Goal: Transaction & Acquisition: Book appointment/travel/reservation

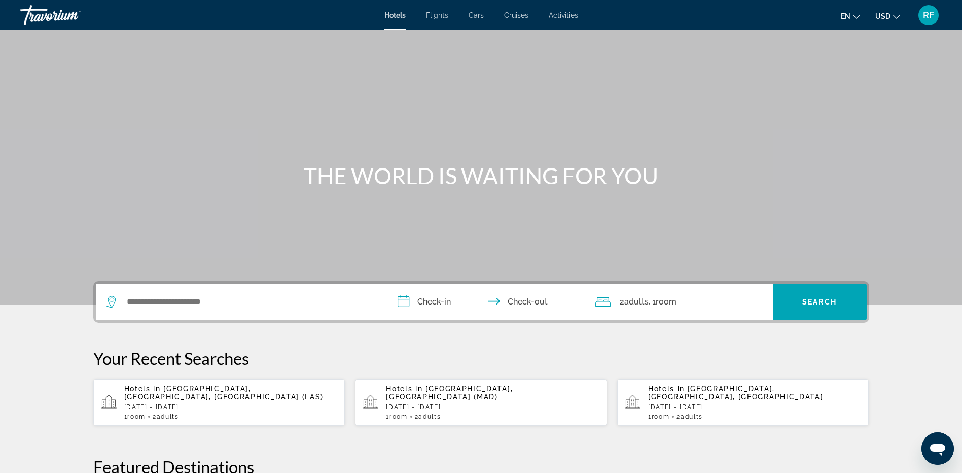
click at [136, 310] on div "Search widget" at bounding box center [241, 301] width 271 height 37
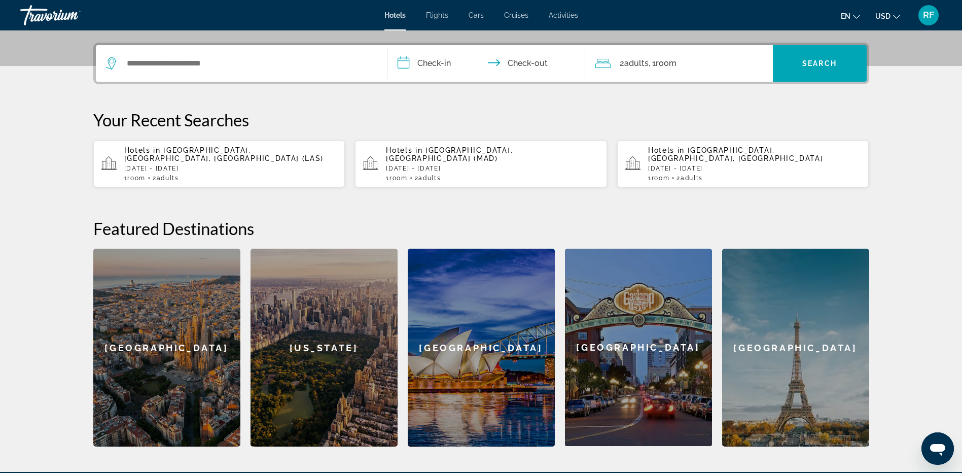
scroll to position [248, 0]
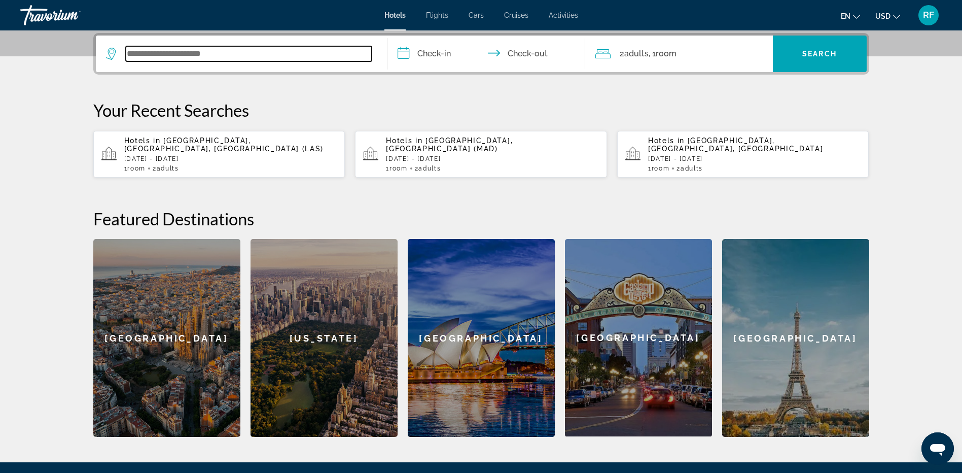
click at [179, 58] on input "Search widget" at bounding box center [249, 53] width 246 height 15
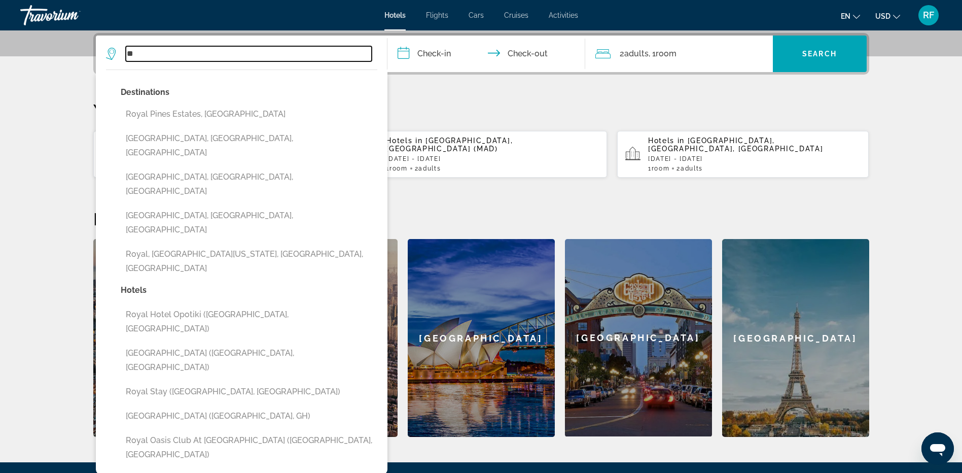
type input "*"
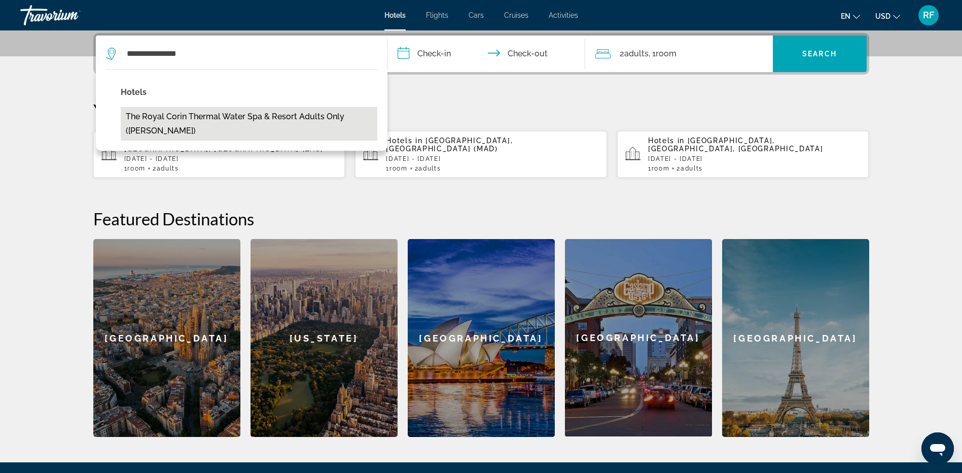
click at [150, 123] on button "The Royal Corin Thermal Water Spa & Resort Adults Only ([PERSON_NAME])" at bounding box center [249, 123] width 257 height 33
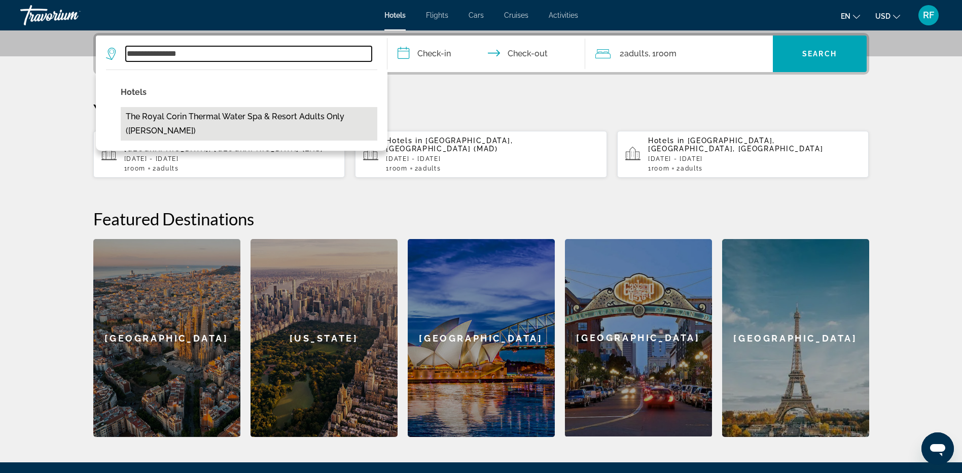
type input "**********"
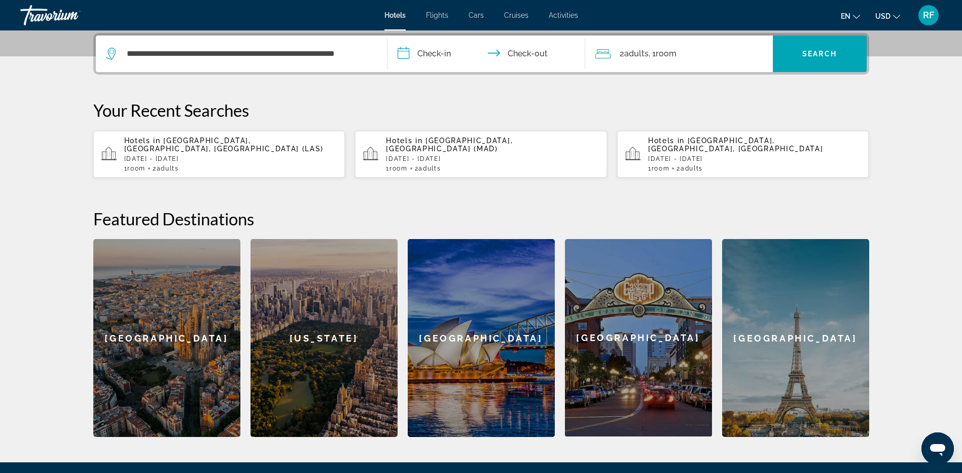
click at [442, 53] on input "**********" at bounding box center [488, 55] width 202 height 40
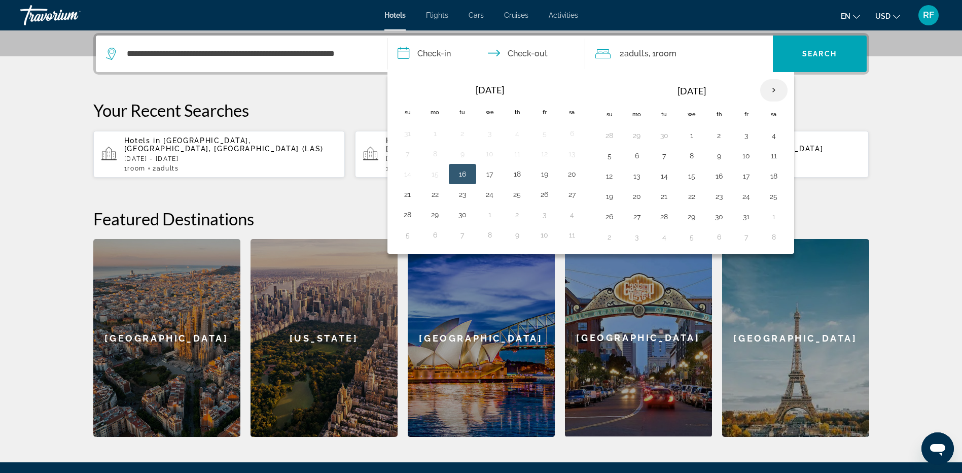
click at [771, 84] on th "Next month" at bounding box center [773, 90] width 27 height 22
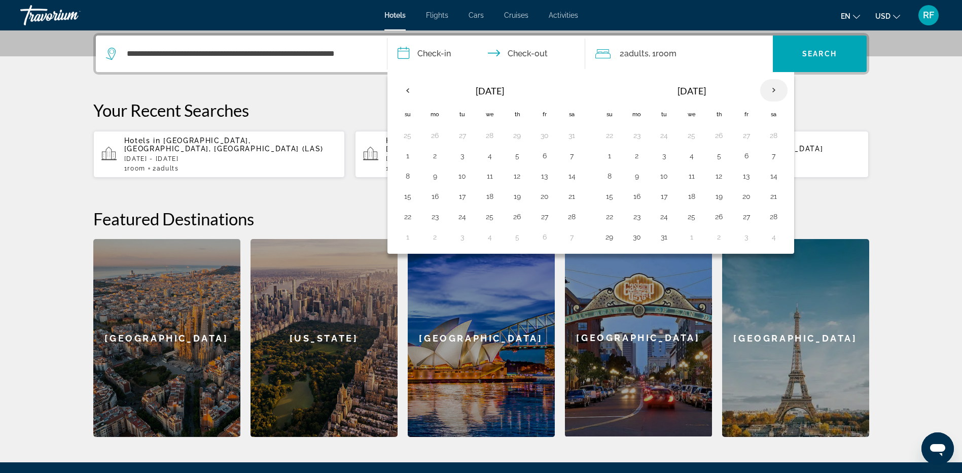
click at [771, 84] on th "Next month" at bounding box center [773, 90] width 27 height 22
click at [612, 174] on button "12" at bounding box center [609, 176] width 16 height 14
click at [721, 173] on button "16" at bounding box center [719, 176] width 16 height 14
type input "**********"
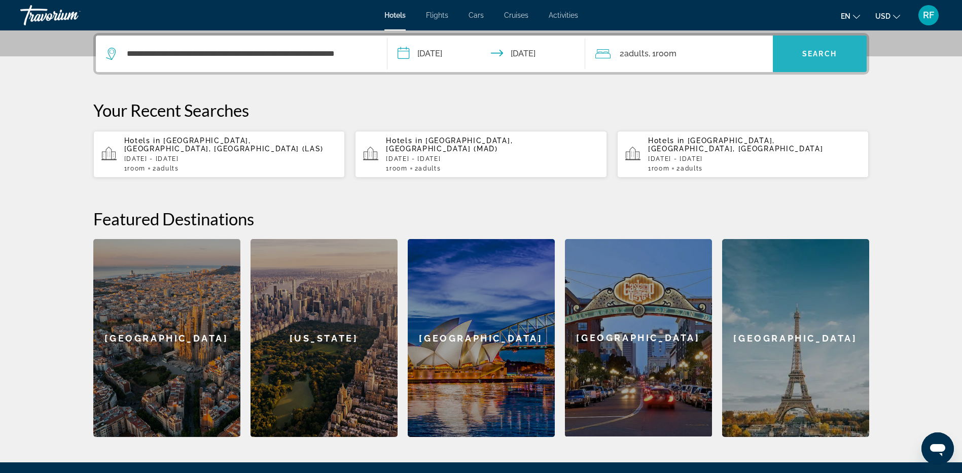
click at [819, 50] on span "Search" at bounding box center [819, 54] width 34 height 8
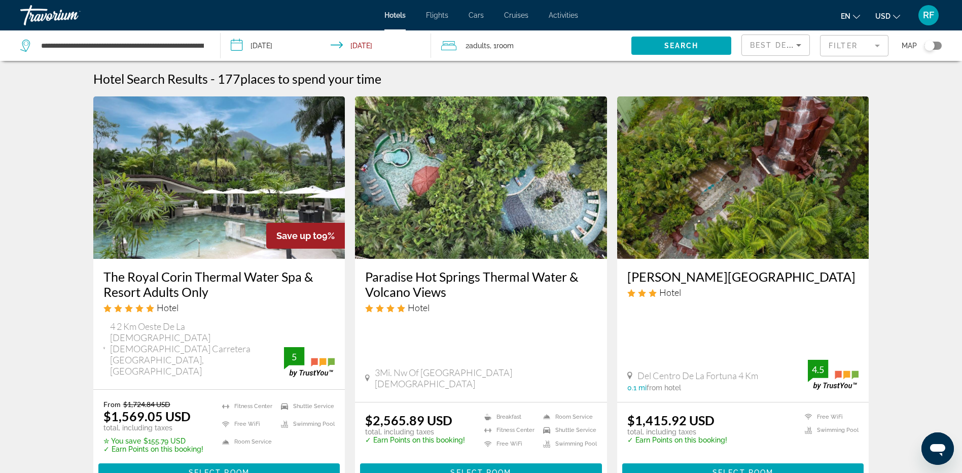
click at [161, 218] on img "Main content" at bounding box center [219, 177] width 252 height 162
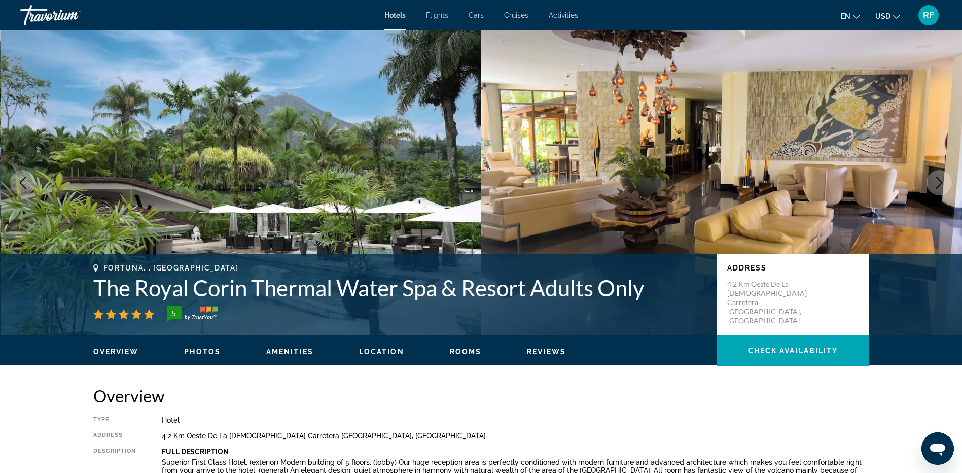
click at [937, 176] on button "Next image" at bounding box center [938, 182] width 25 height 25
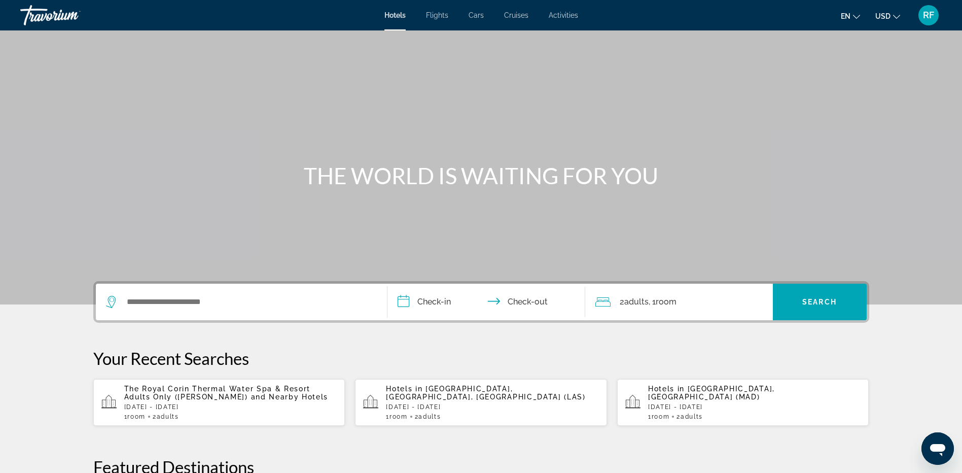
click at [212, 401] on div "The Royal Corin Thermal Water Spa & Resort Adults Only ([GEOGRAPHIC_DATA][PERSO…" at bounding box center [230, 401] width 213 height 35
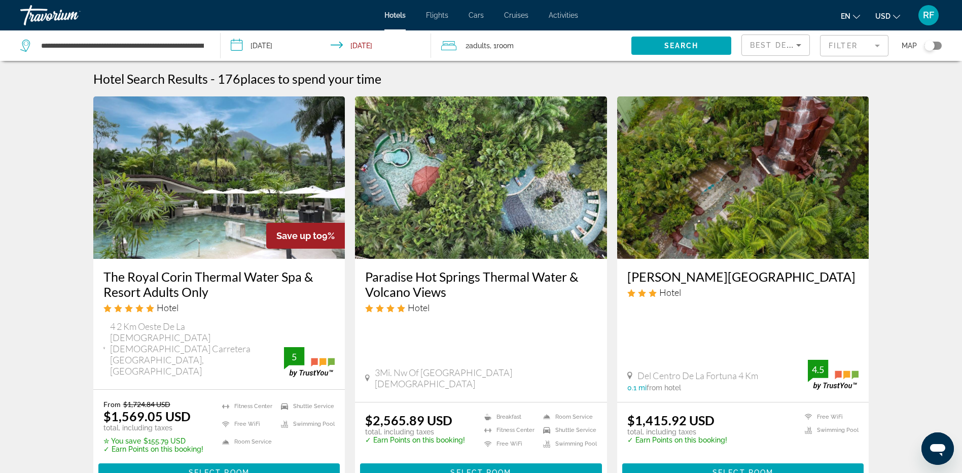
click at [209, 226] on img "Main content" at bounding box center [219, 177] width 252 height 162
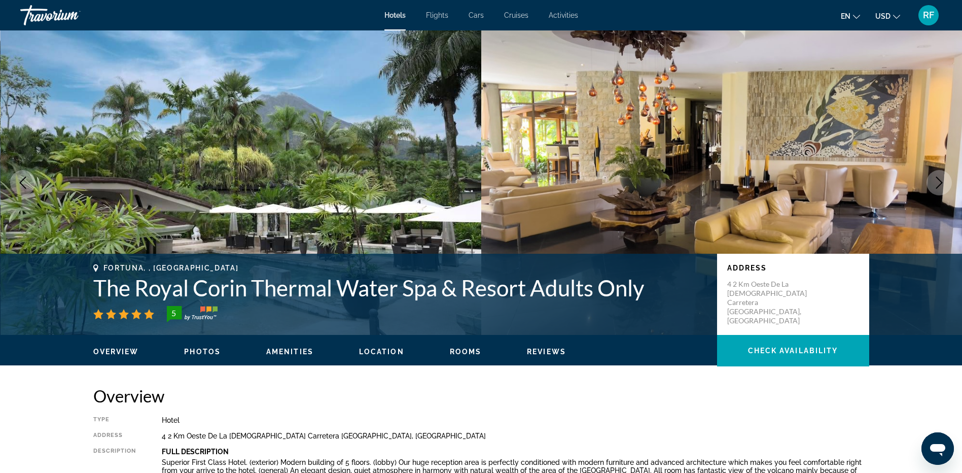
click at [940, 178] on icon "Next image" at bounding box center [939, 182] width 12 height 12
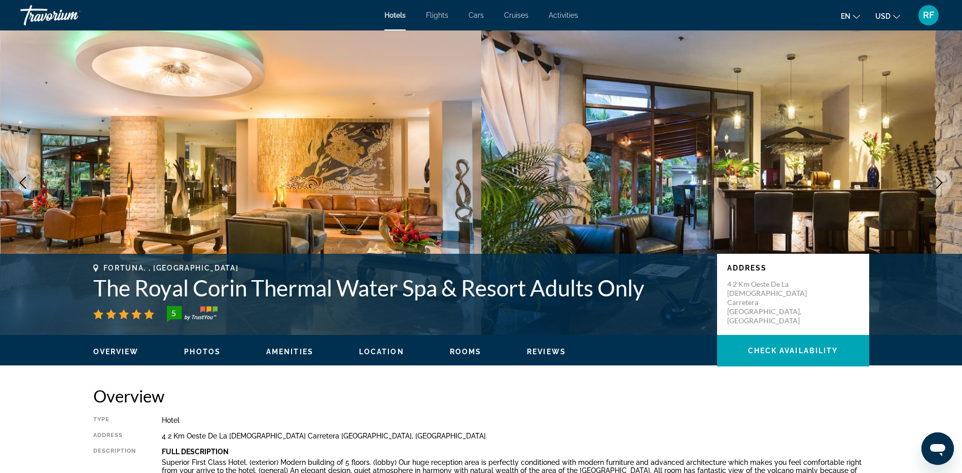
click at [938, 180] on icon "Next image" at bounding box center [939, 182] width 12 height 12
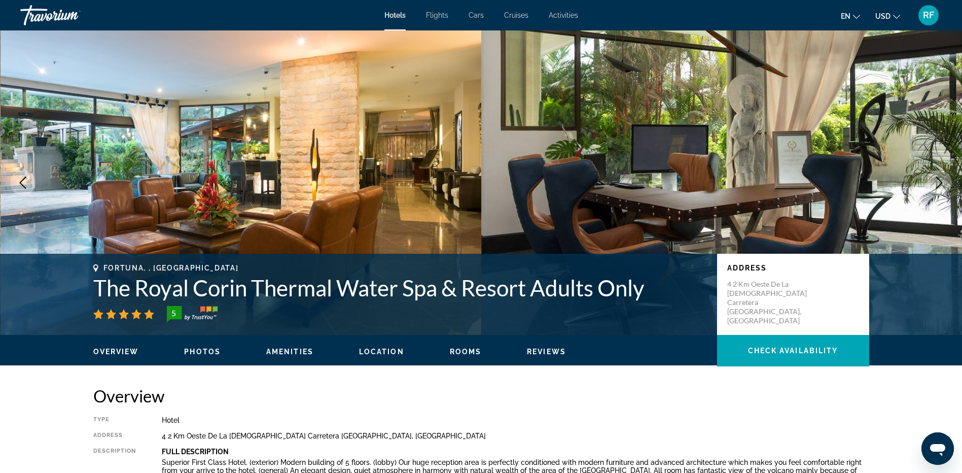
click at [934, 182] on icon "Next image" at bounding box center [939, 182] width 12 height 12
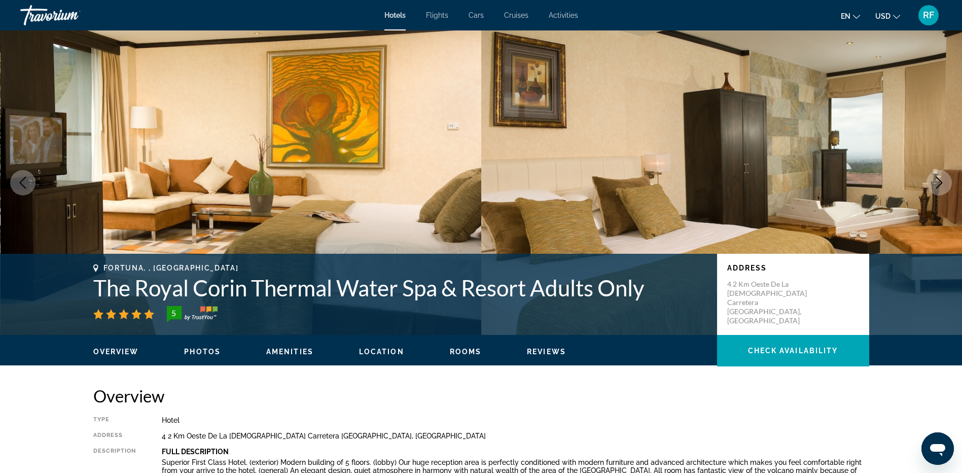
click at [935, 186] on icon "Next image" at bounding box center [939, 182] width 12 height 12
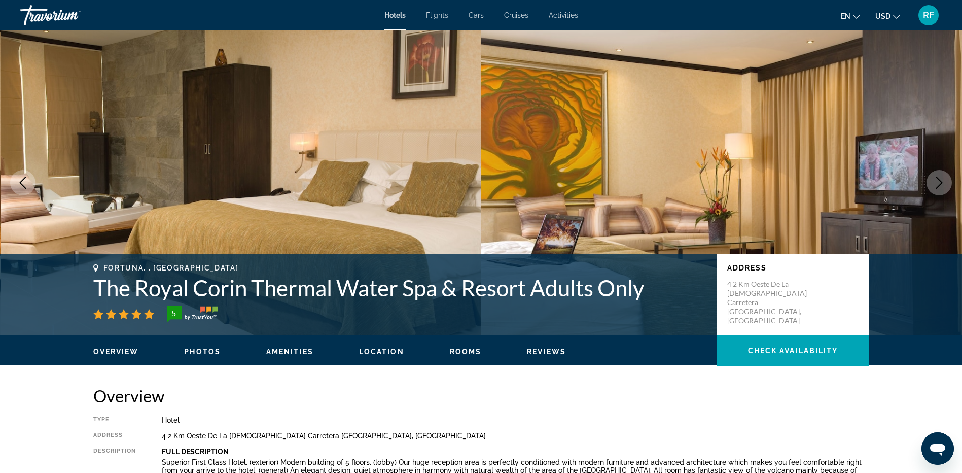
click at [936, 186] on icon "Next image" at bounding box center [939, 182] width 12 height 12
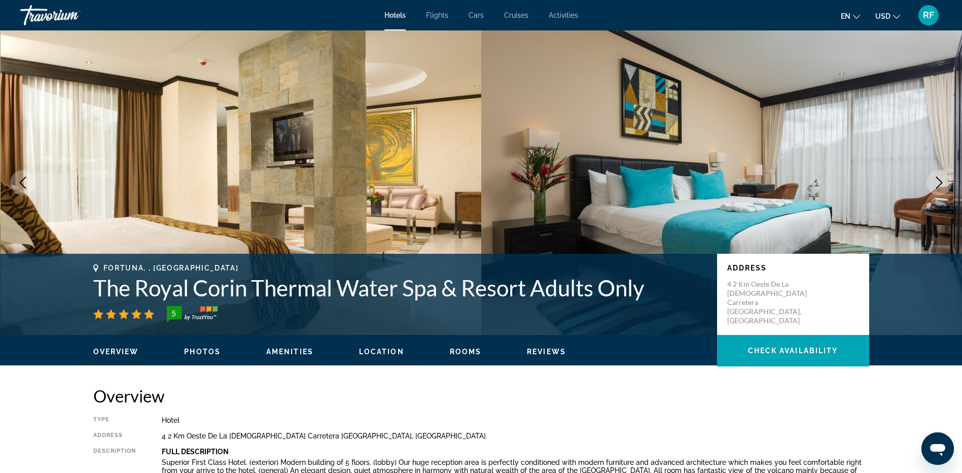
click at [936, 186] on icon "Next image" at bounding box center [939, 182] width 12 height 12
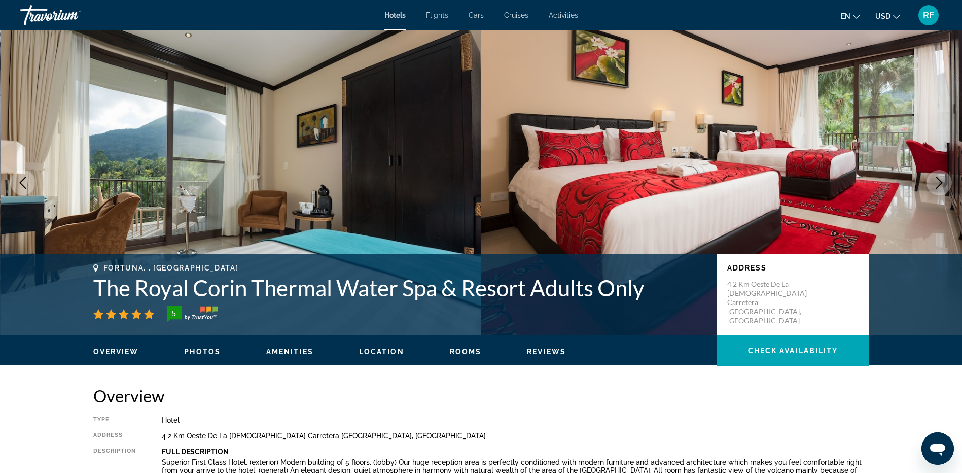
click at [936, 186] on icon "Next image" at bounding box center [939, 182] width 12 height 12
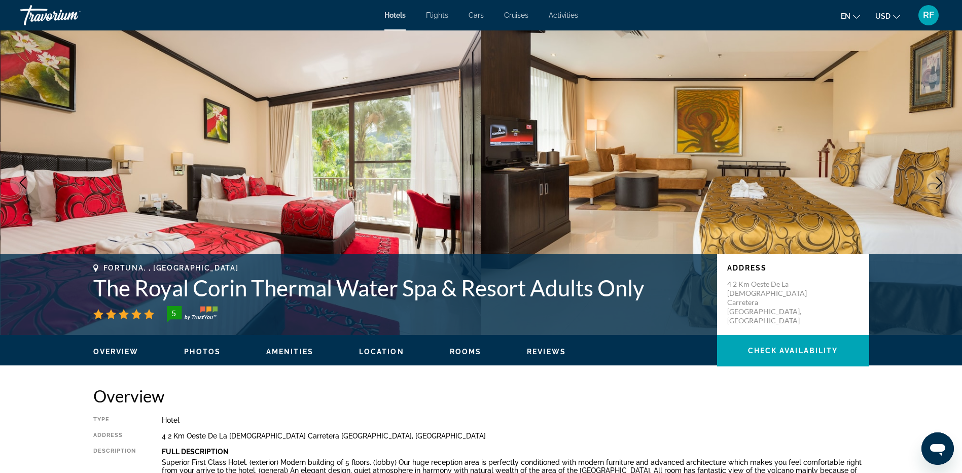
click at [936, 176] on button "Next image" at bounding box center [938, 182] width 25 height 25
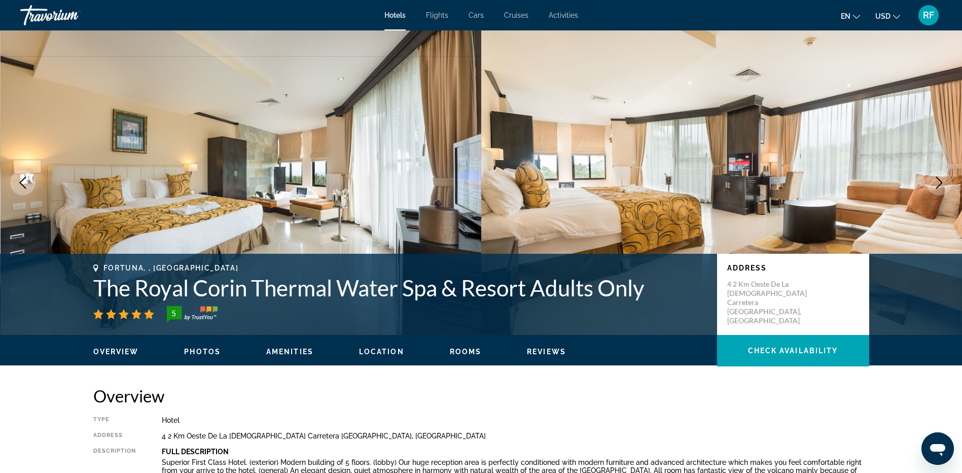
click at [942, 184] on icon "Next image" at bounding box center [939, 182] width 12 height 12
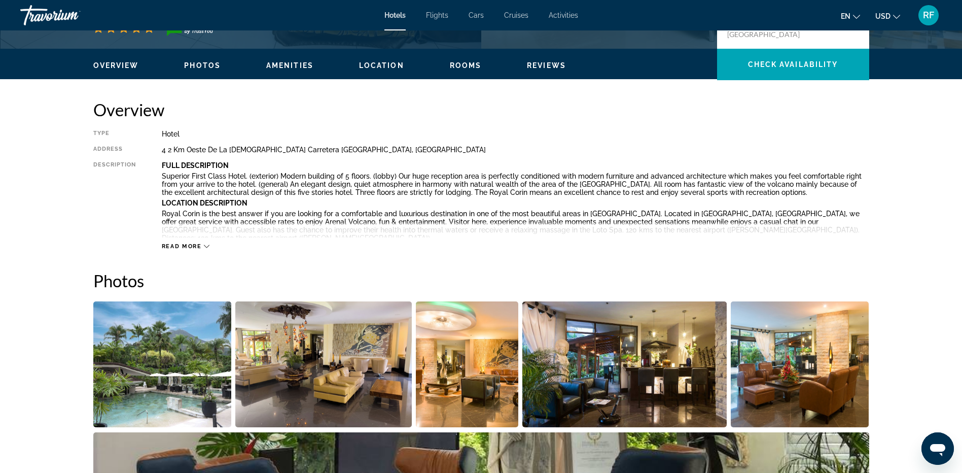
scroll to position [203, 0]
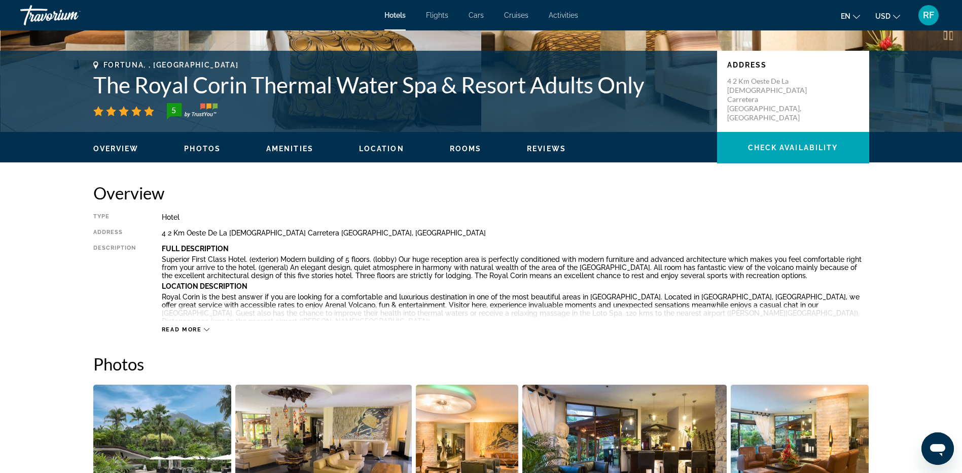
click at [204, 327] on icon "Main content" at bounding box center [207, 330] width 6 height 6
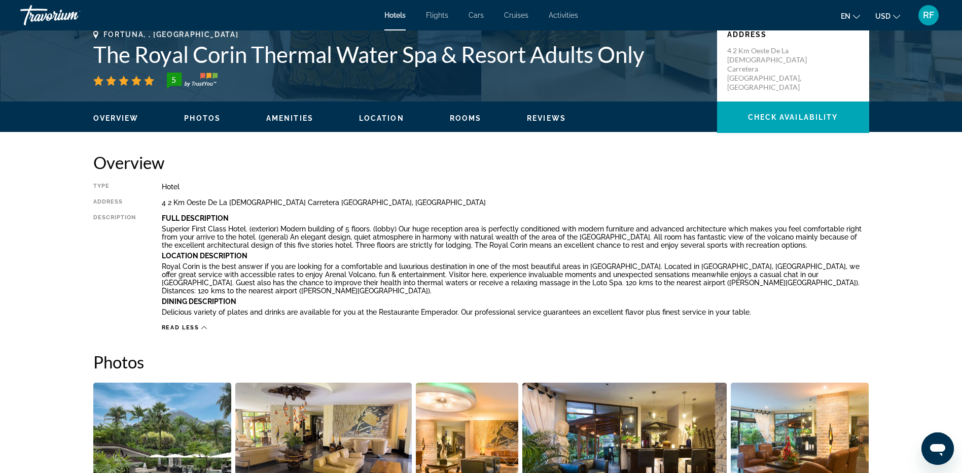
scroll to position [152, 0]
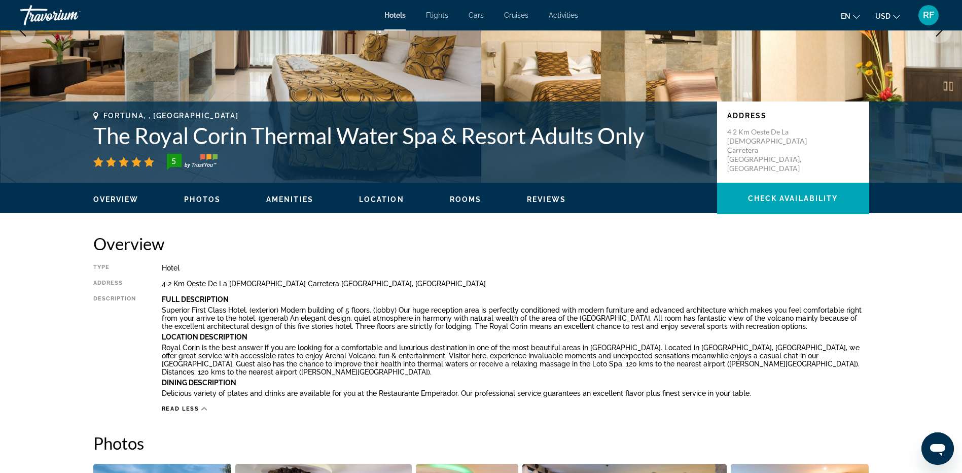
click at [202, 197] on span "Photos" at bounding box center [202, 199] width 37 height 8
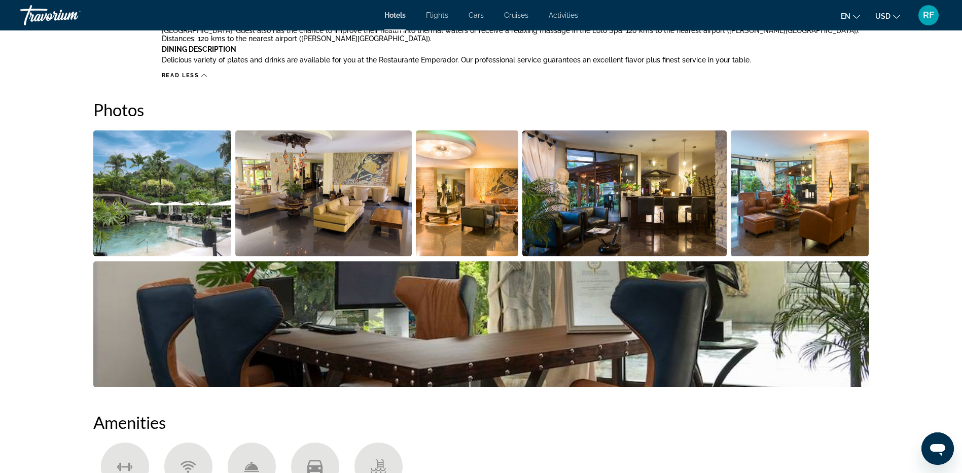
scroll to position [524, 0]
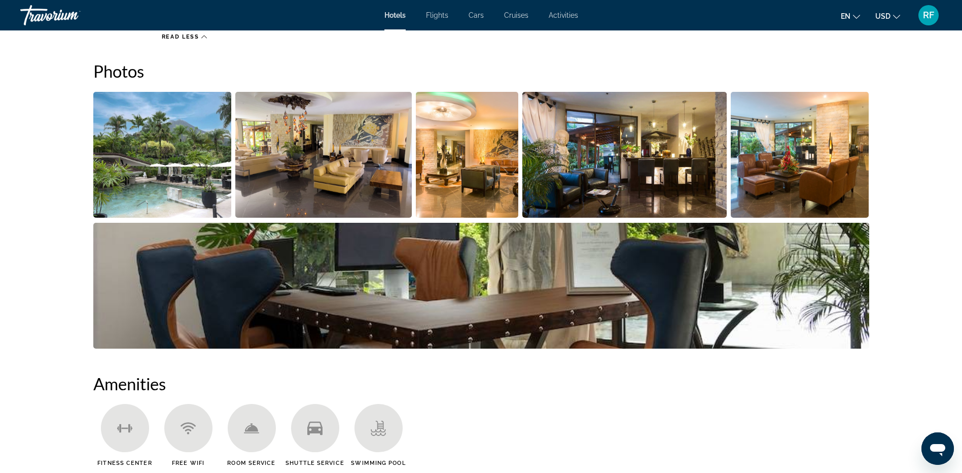
click at [162, 149] on img "Open full-screen image slider" at bounding box center [162, 155] width 138 height 126
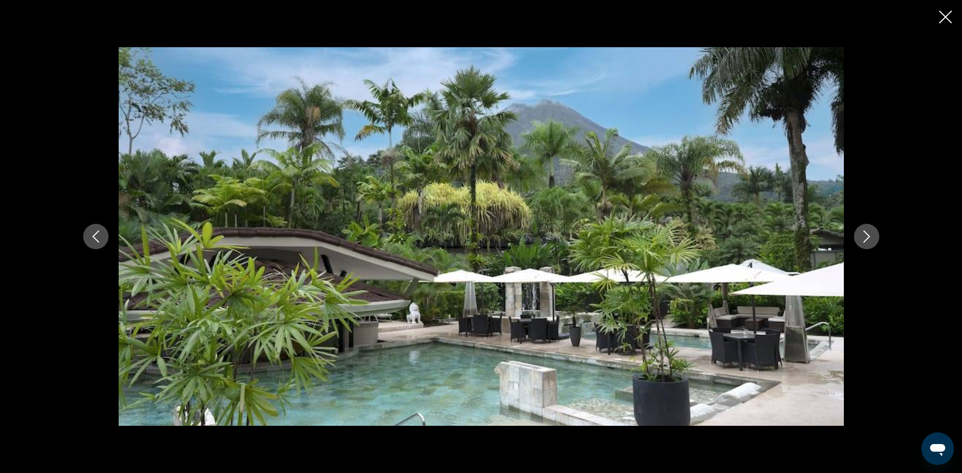
click at [866, 235] on icon "Next image" at bounding box center [866, 236] width 12 height 12
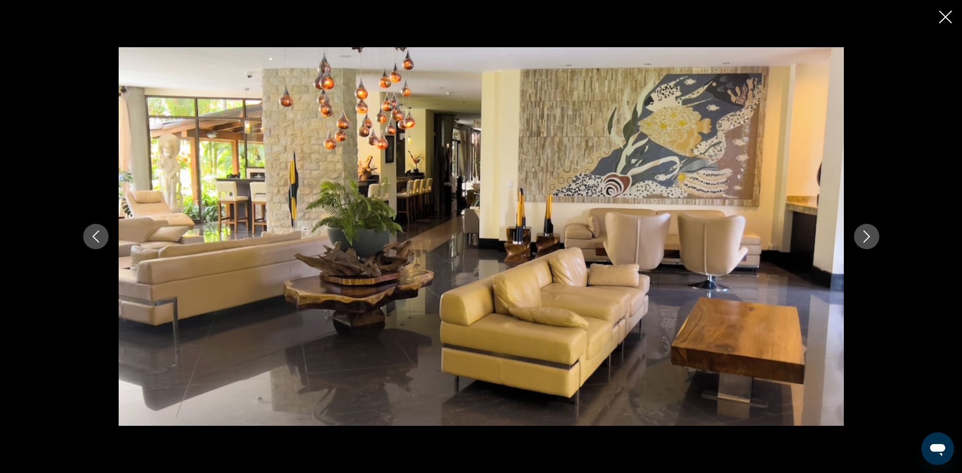
click at [866, 235] on icon "Next image" at bounding box center [866, 236] width 12 height 12
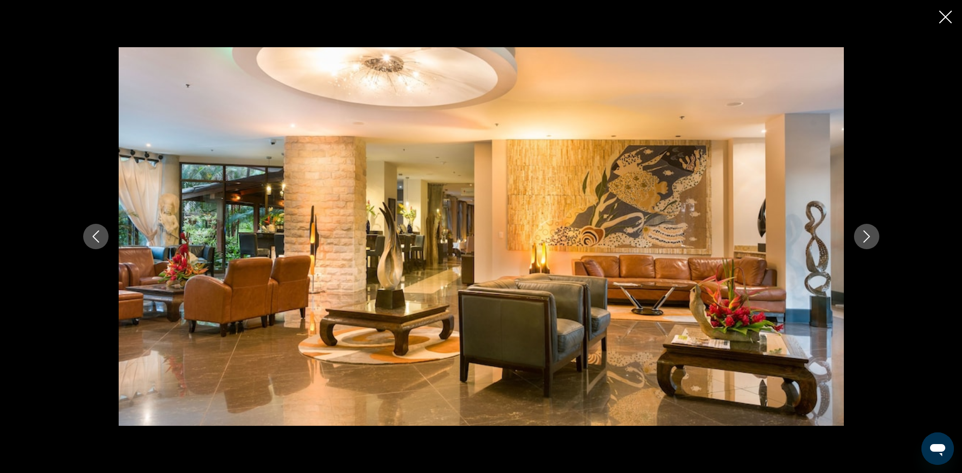
click at [865, 235] on icon "Next image" at bounding box center [866, 236] width 12 height 12
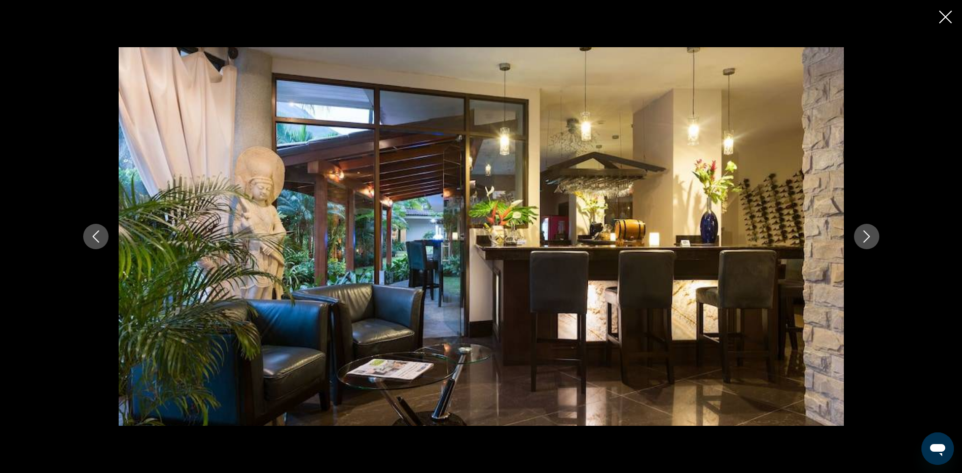
click at [865, 235] on icon "Next image" at bounding box center [866, 236] width 12 height 12
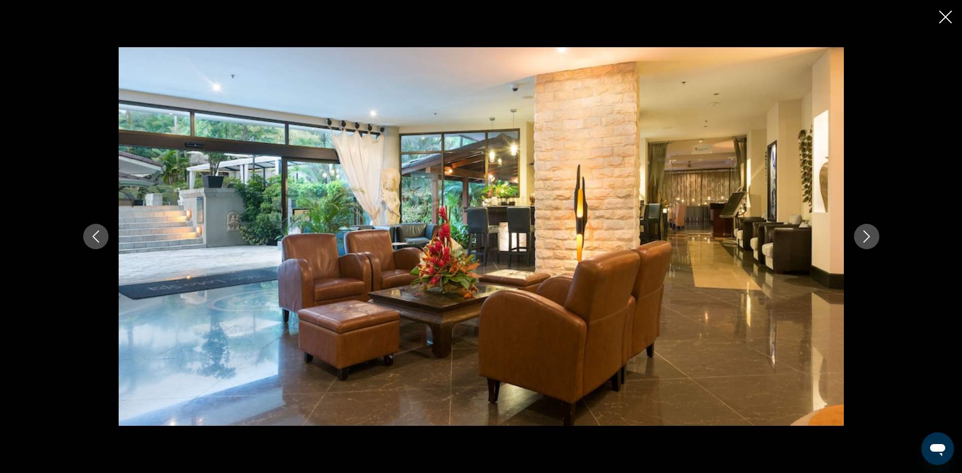
click at [865, 235] on icon "Next image" at bounding box center [866, 236] width 12 height 12
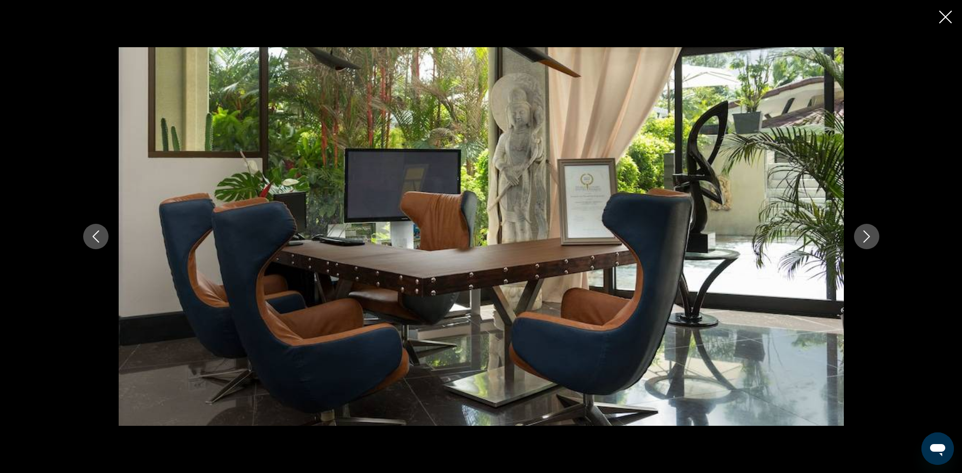
click at [863, 236] on icon "Next image" at bounding box center [866, 236] width 12 height 12
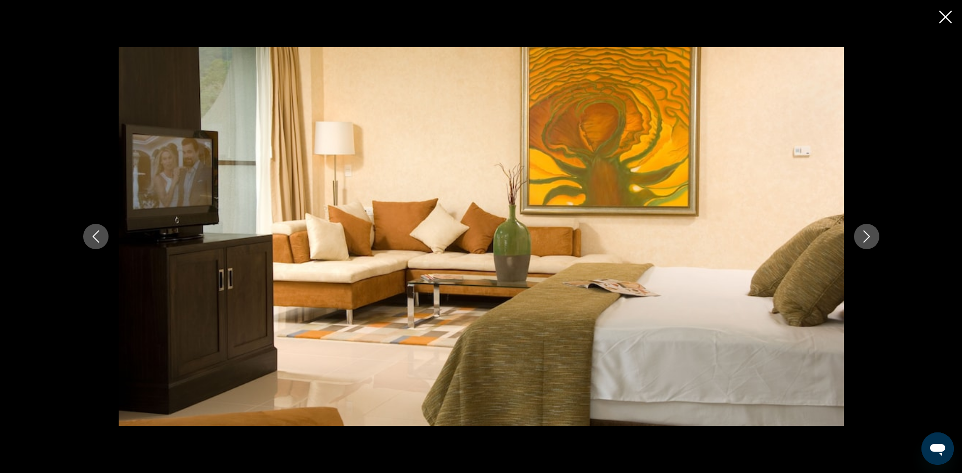
click at [863, 236] on icon "Next image" at bounding box center [866, 236] width 12 height 12
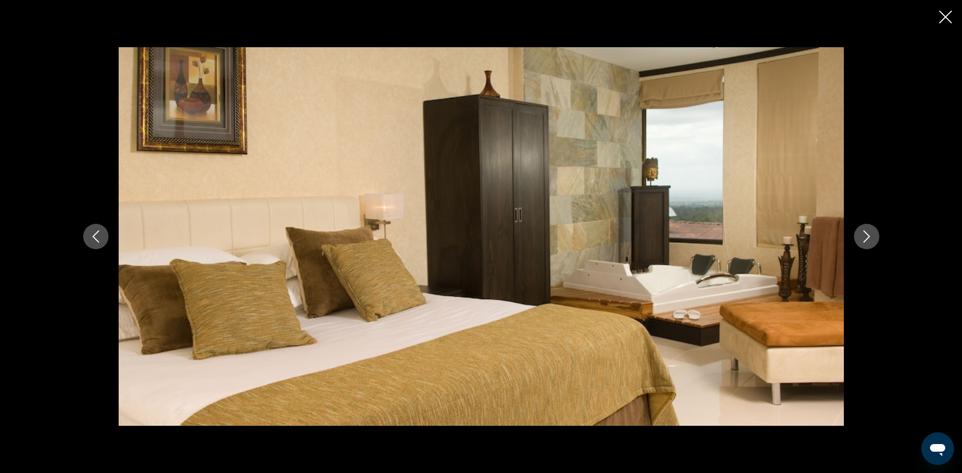
click at [863, 236] on icon "Next image" at bounding box center [866, 236] width 12 height 12
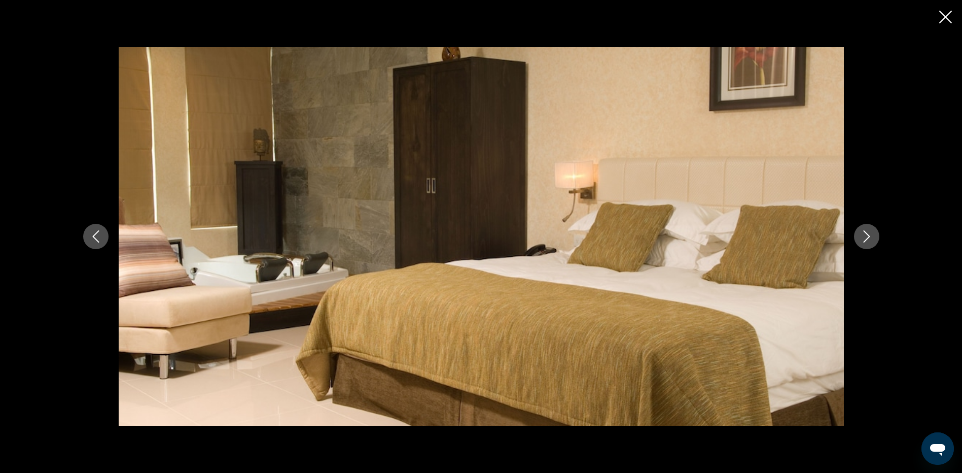
click at [863, 236] on icon "Next image" at bounding box center [866, 236] width 12 height 12
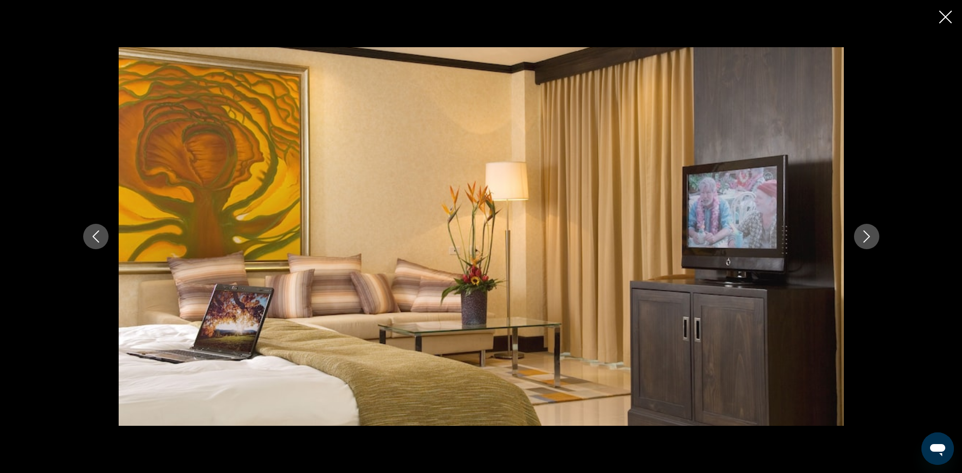
click at [862, 237] on icon "Next image" at bounding box center [866, 236] width 12 height 12
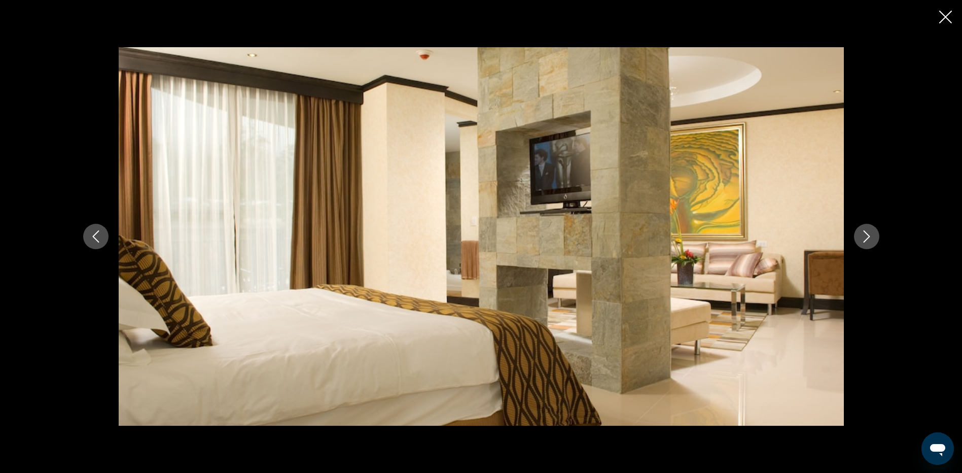
click at [863, 235] on icon "Next image" at bounding box center [866, 236] width 12 height 12
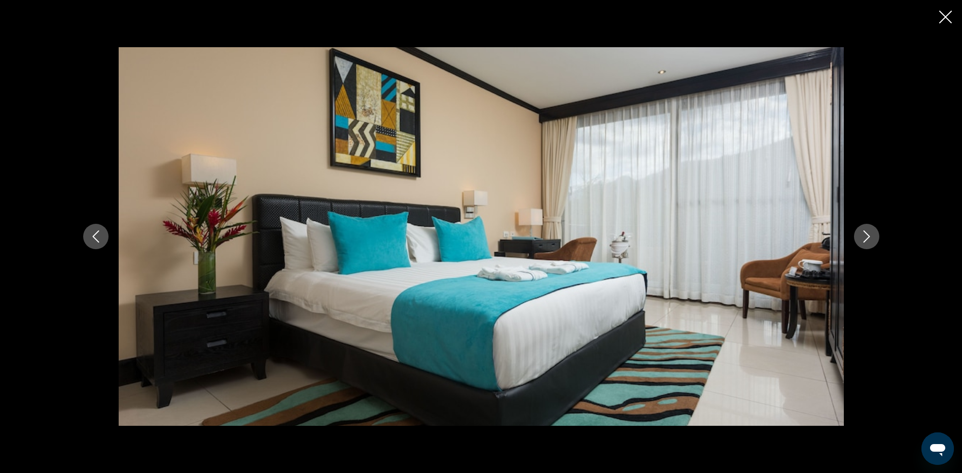
click at [864, 236] on icon "Next image" at bounding box center [866, 236] width 12 height 12
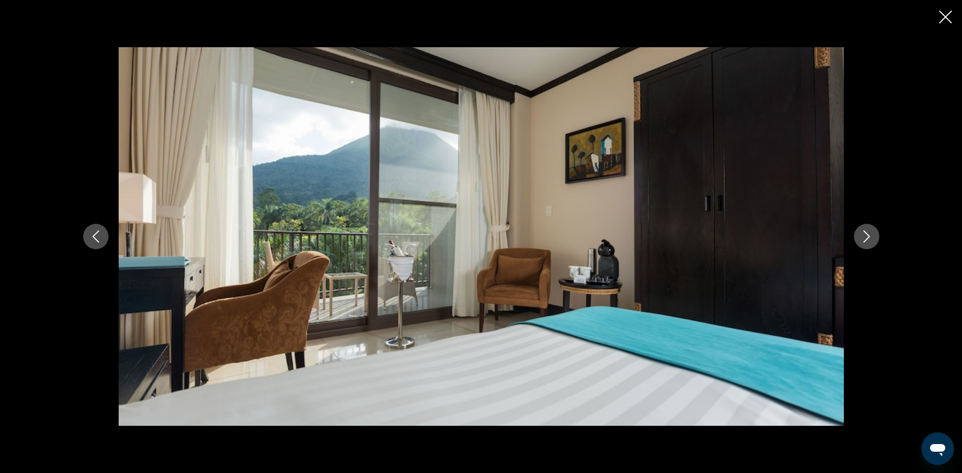
click at [864, 236] on icon "Next image" at bounding box center [866, 236] width 12 height 12
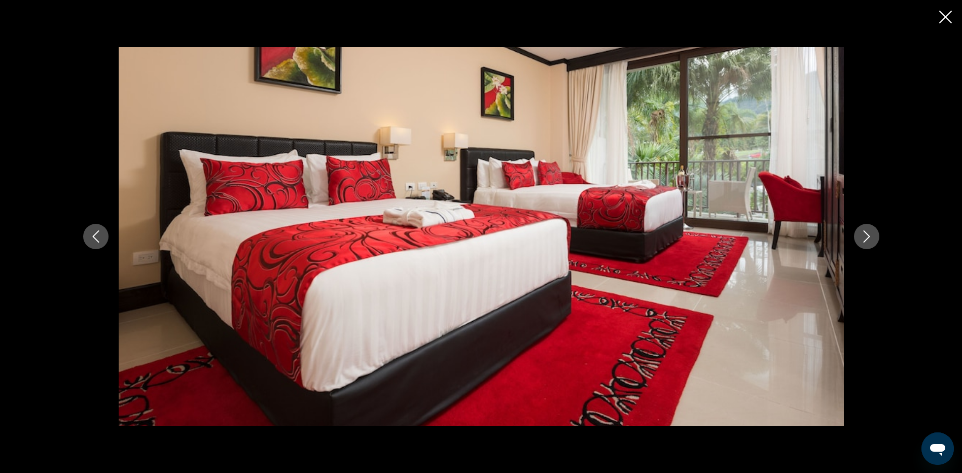
click at [865, 236] on icon "Next image" at bounding box center [866, 236] width 12 height 12
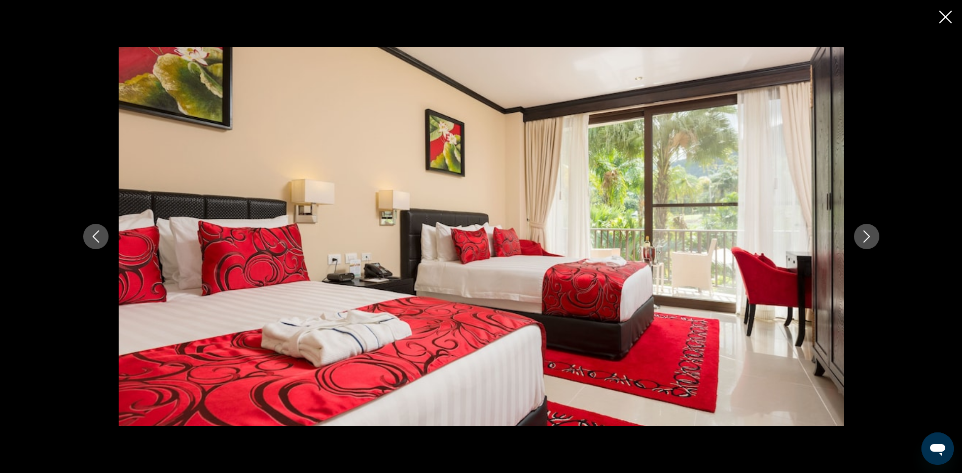
click at [866, 238] on icon "Next image" at bounding box center [866, 236] width 12 height 12
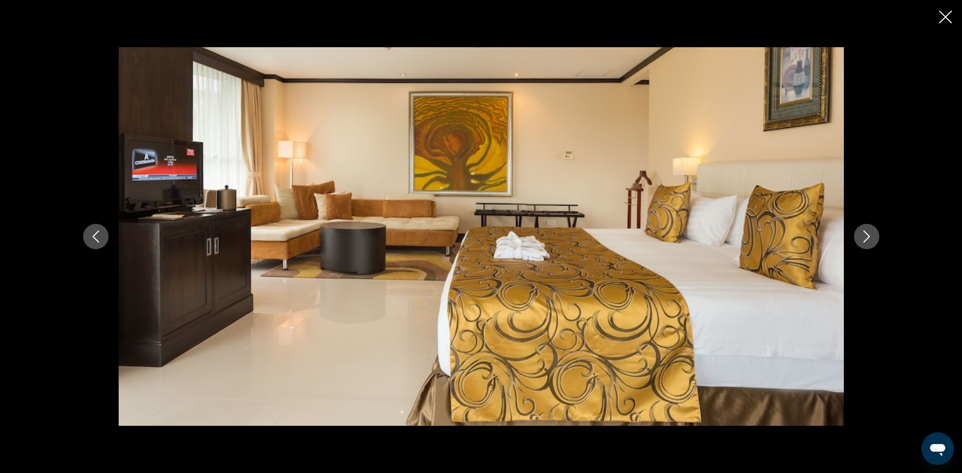
click at [866, 238] on icon "Next image" at bounding box center [866, 236] width 12 height 12
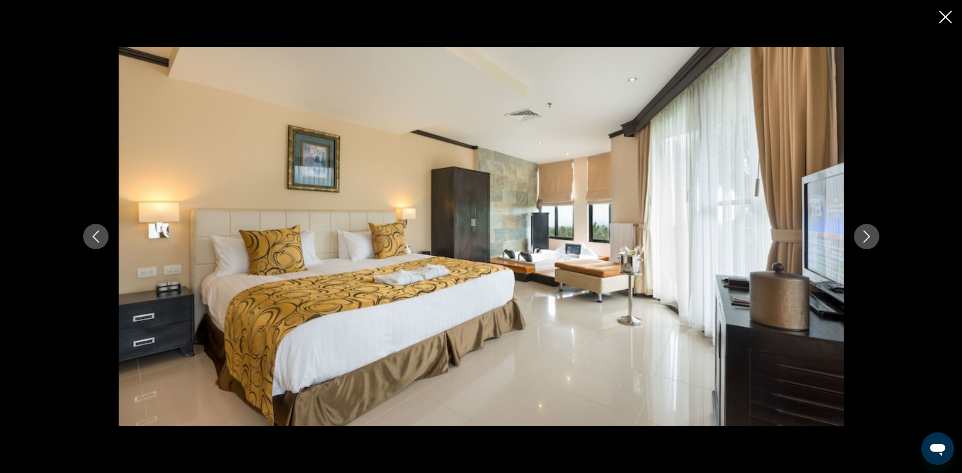
click at [866, 238] on icon "Next image" at bounding box center [866, 236] width 12 height 12
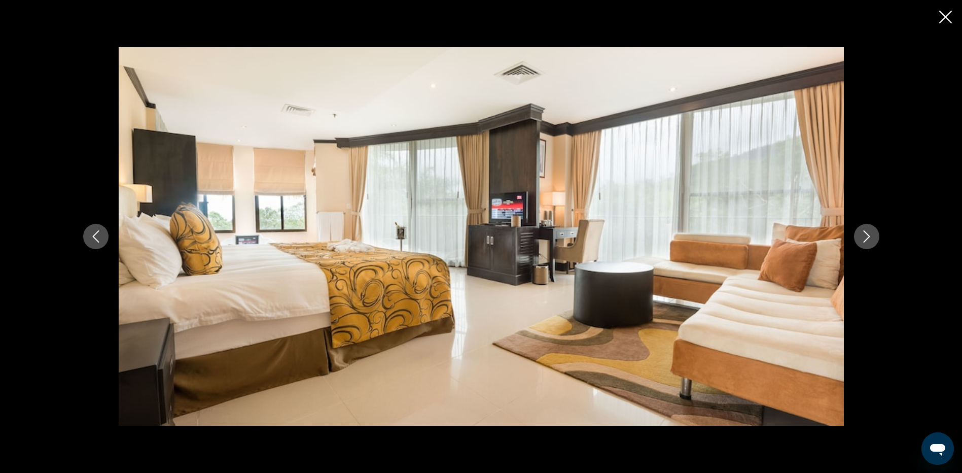
click at [866, 238] on icon "Next image" at bounding box center [866, 236] width 12 height 12
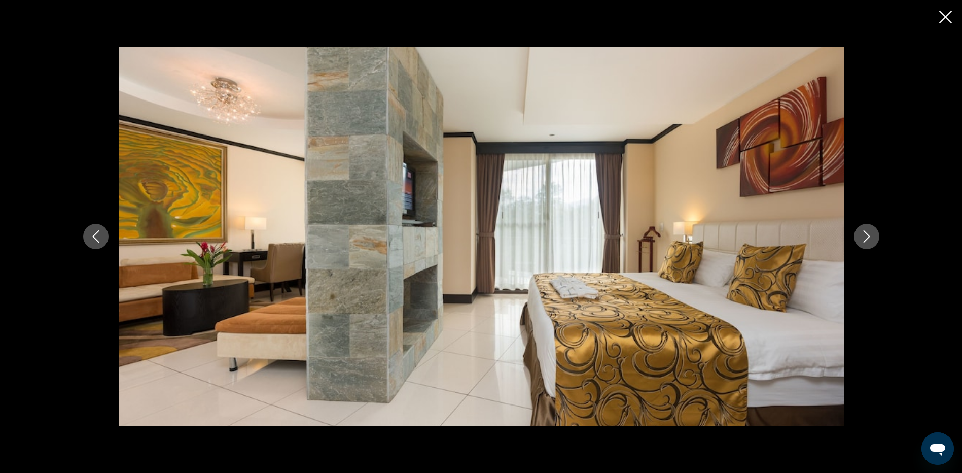
click at [866, 238] on icon "Next image" at bounding box center [866, 236] width 12 height 12
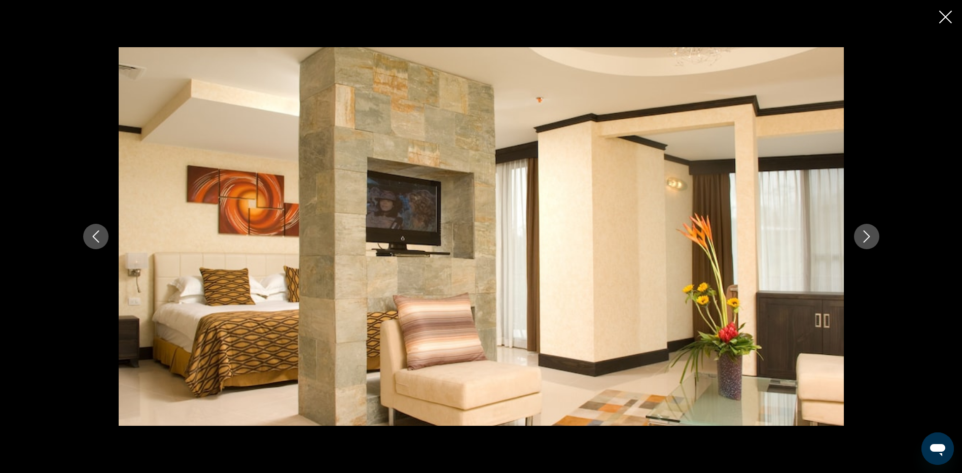
click at [866, 238] on icon "Next image" at bounding box center [866, 236] width 12 height 12
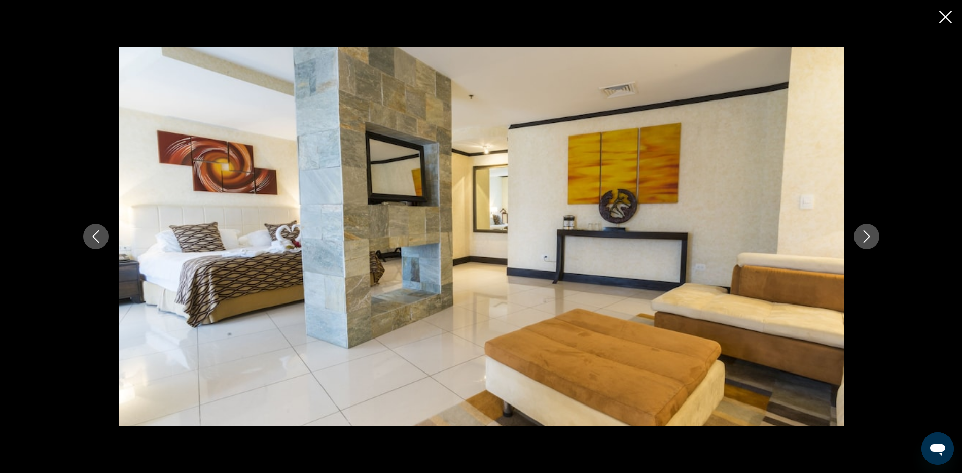
click at [866, 238] on icon "Next image" at bounding box center [866, 236] width 12 height 12
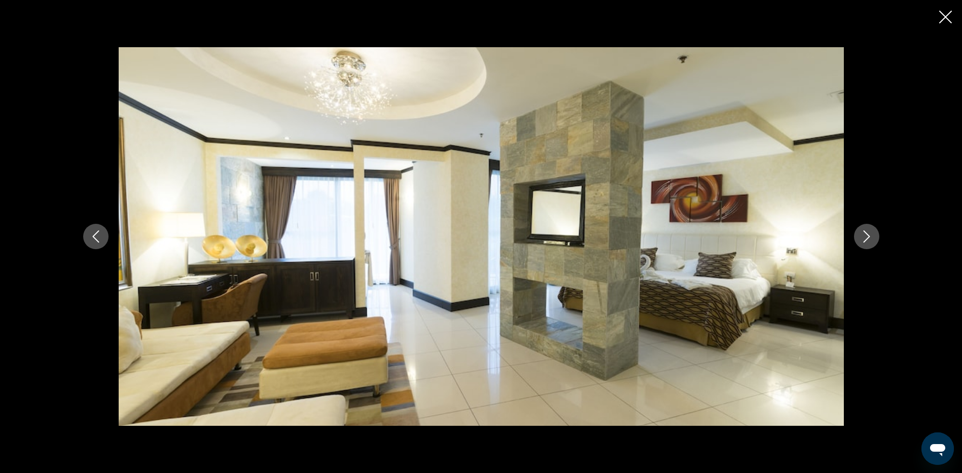
click at [866, 238] on icon "Next image" at bounding box center [866, 236] width 12 height 12
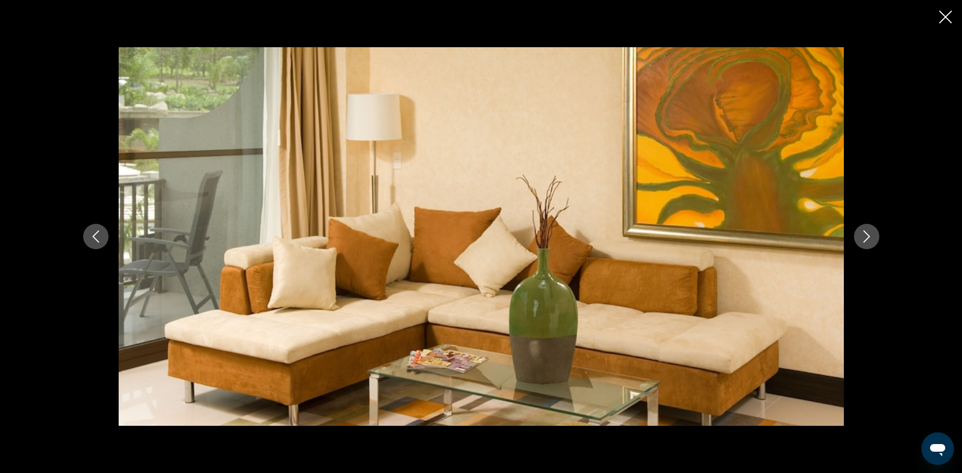
click at [866, 238] on icon "Next image" at bounding box center [866, 236] width 12 height 12
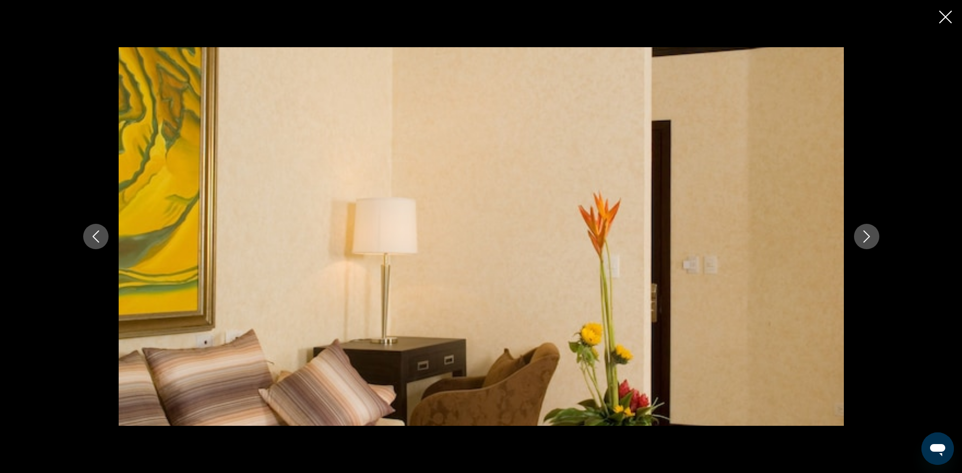
click at [871, 233] on icon "Next image" at bounding box center [866, 236] width 12 height 12
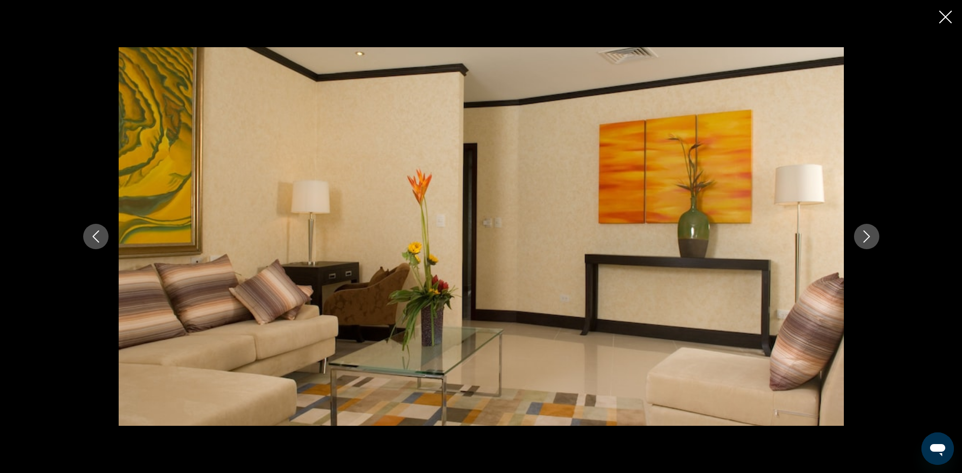
click at [871, 233] on icon "Next image" at bounding box center [866, 236] width 12 height 12
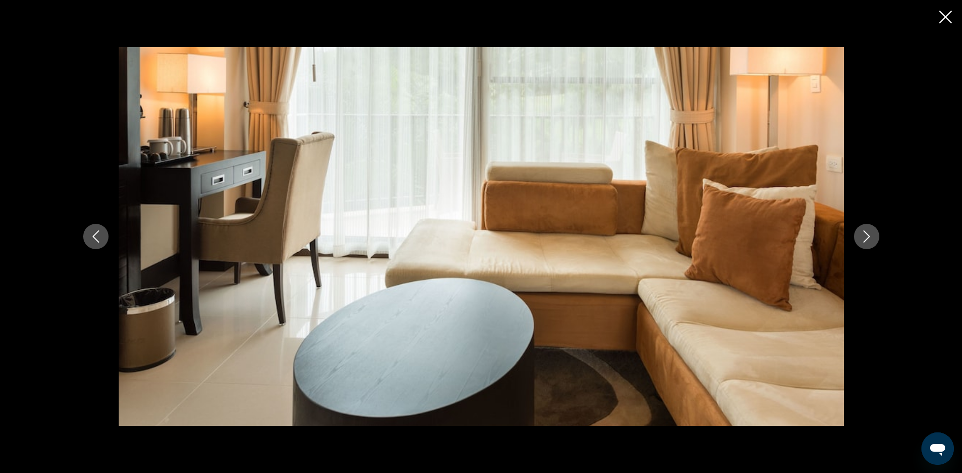
click at [871, 233] on icon "Next image" at bounding box center [866, 236] width 12 height 12
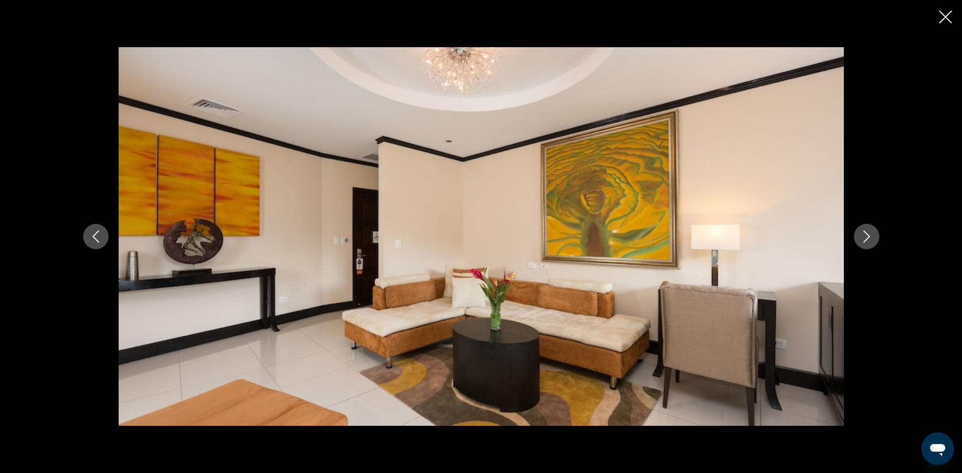
click at [871, 233] on icon "Next image" at bounding box center [866, 236] width 12 height 12
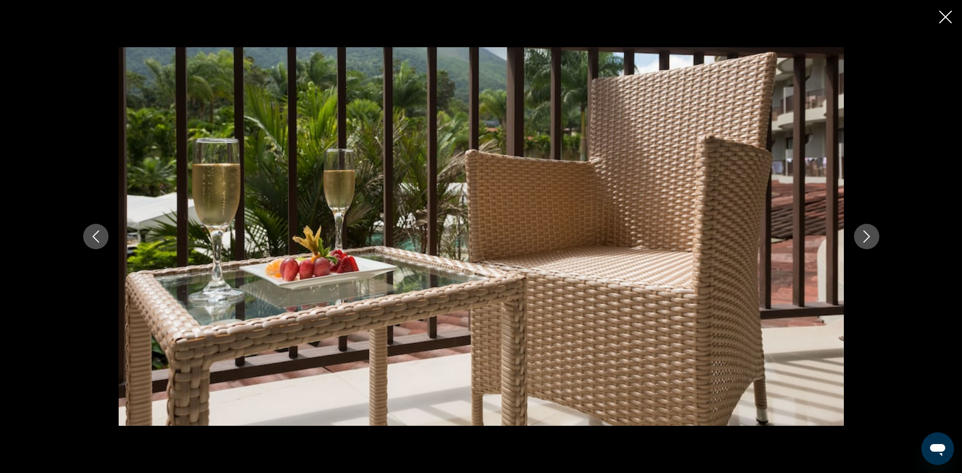
click at [871, 233] on icon "Next image" at bounding box center [866, 236] width 12 height 12
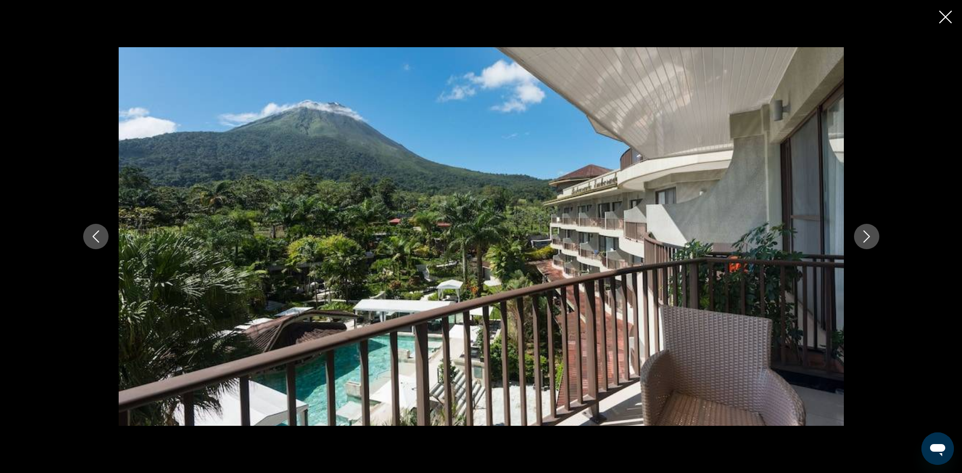
click at [871, 233] on icon "Next image" at bounding box center [866, 236] width 12 height 12
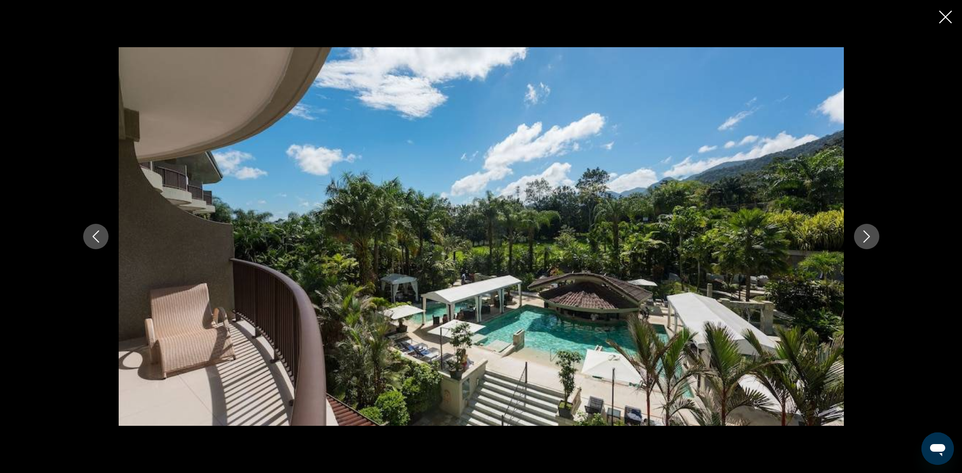
click at [871, 233] on icon "Next image" at bounding box center [866, 236] width 12 height 12
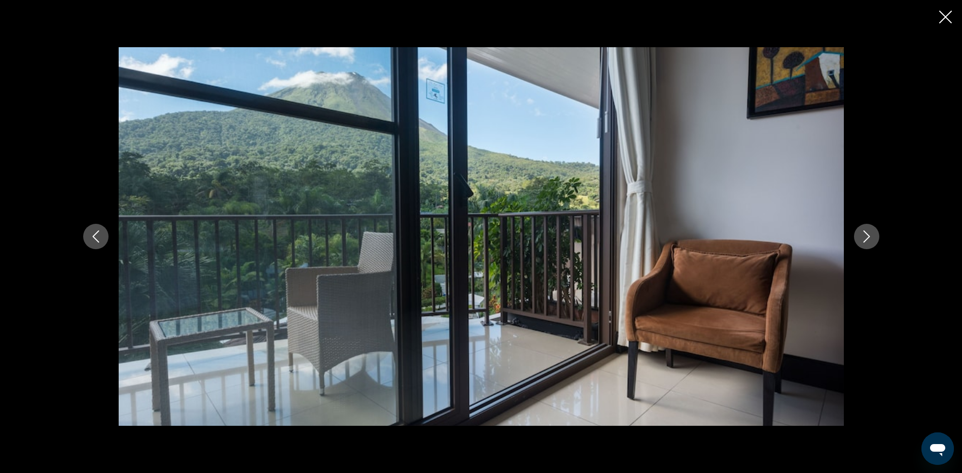
click at [871, 233] on icon "Next image" at bounding box center [866, 236] width 12 height 12
